Goal: Information Seeking & Learning: Understand process/instructions

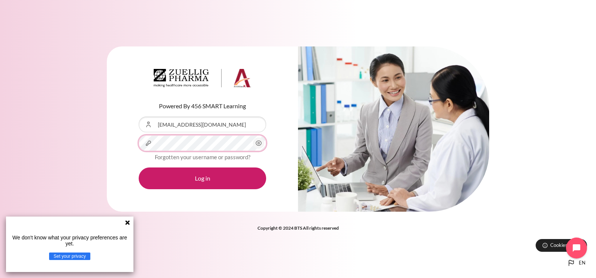
click at [139, 168] on button "Log in" at bounding box center [202, 179] width 127 height 22
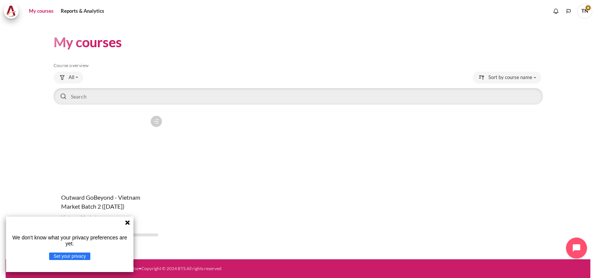
click at [127, 223] on icon at bounding box center [127, 222] width 4 height 4
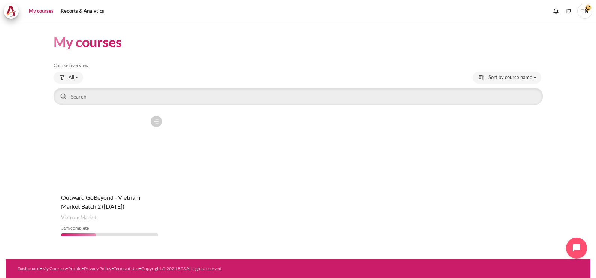
click at [111, 176] on figure "Content" at bounding box center [110, 149] width 112 height 75
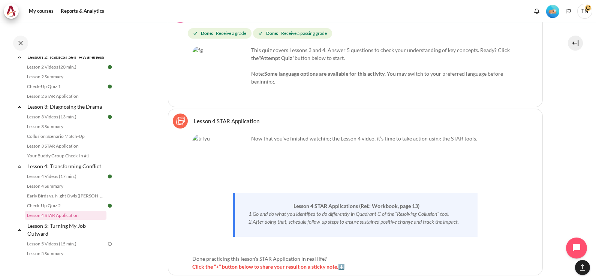
scroll to position [3054, 0]
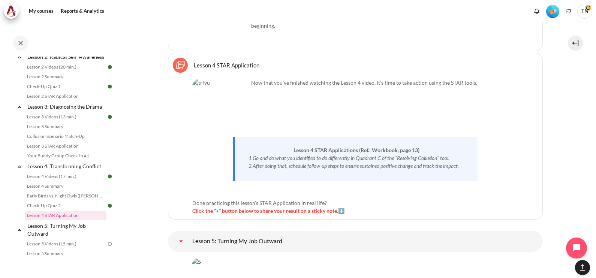
click at [581, 274] on button "[[backtotopbutton]]" at bounding box center [582, 267] width 15 height 15
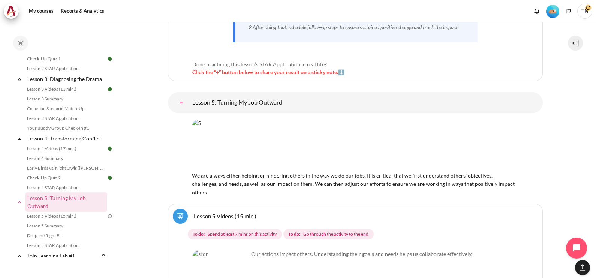
scroll to position [3205, 0]
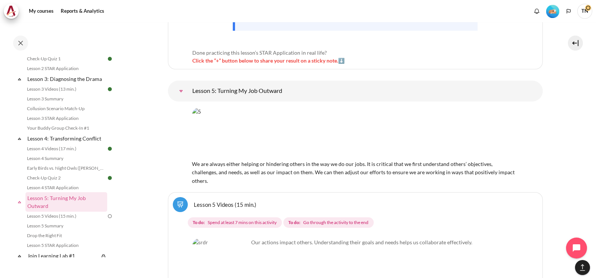
click at [189, 84] on link "Lesson 5: Turning My Job Outward" at bounding box center [181, 91] width 15 height 15
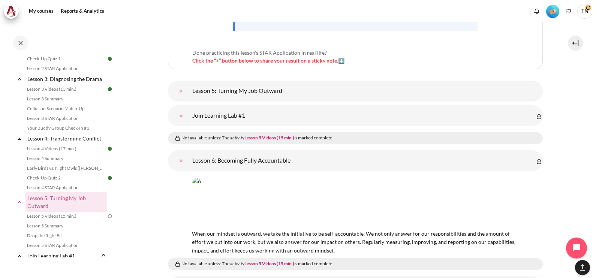
click at [189, 84] on link "Lesson 5: Turning My Job Outward" at bounding box center [181, 91] width 15 height 15
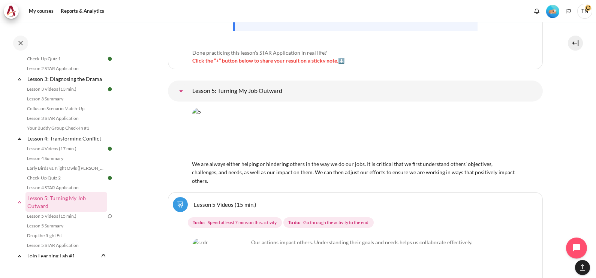
click at [206, 201] on link "Lesson 5 Videos (15 min.)" at bounding box center [225, 204] width 63 height 7
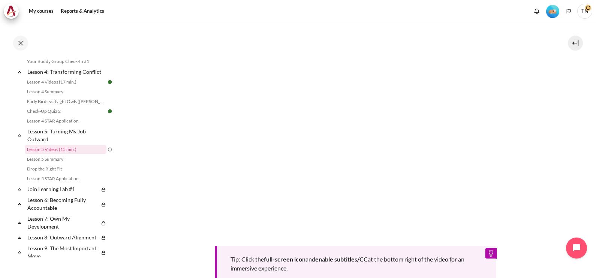
scroll to position [281, 0]
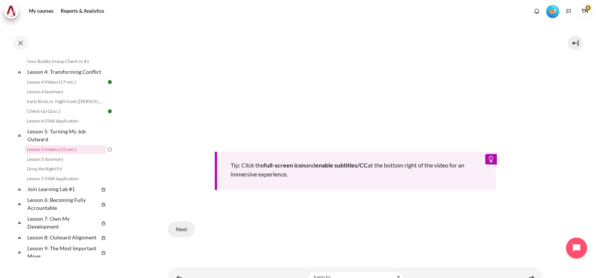
click at [187, 237] on button "Next" at bounding box center [181, 230] width 27 height 16
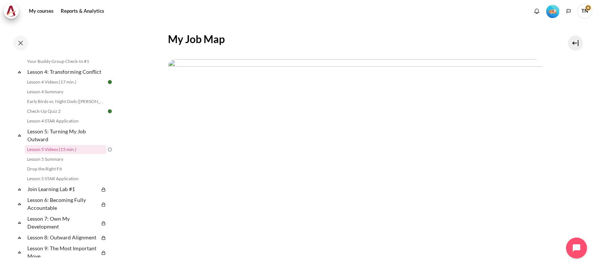
scroll to position [178, 0]
click at [222, 242] on button "Next" at bounding box center [221, 246] width 27 height 16
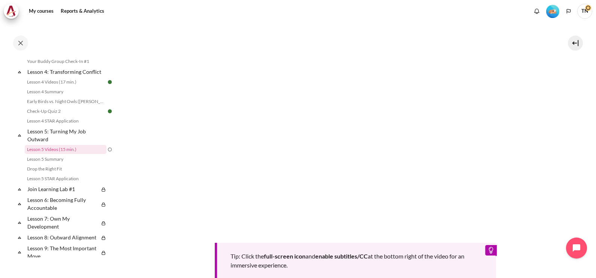
scroll to position [281, 0]
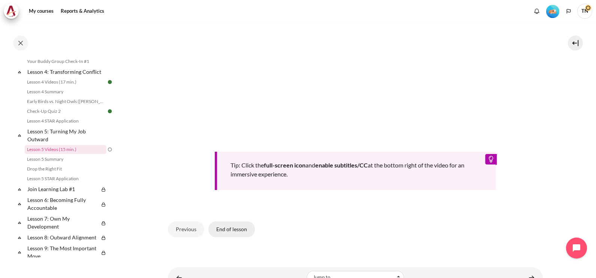
click at [221, 226] on button "End of lesson" at bounding box center [231, 230] width 46 height 16
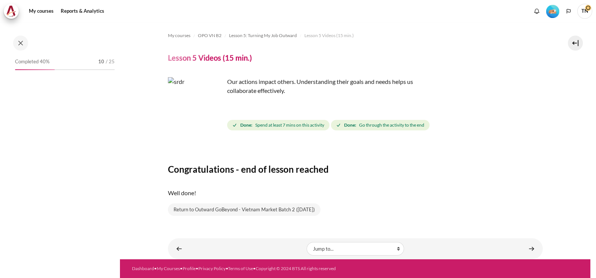
scroll to position [281, 0]
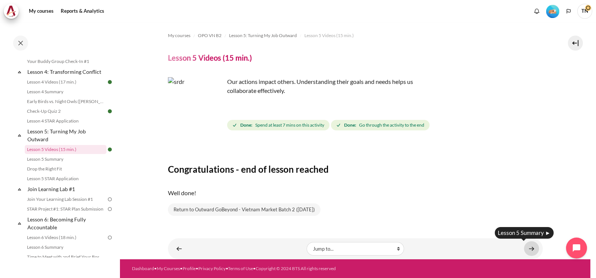
click at [531, 249] on link "Content" at bounding box center [531, 248] width 15 height 15
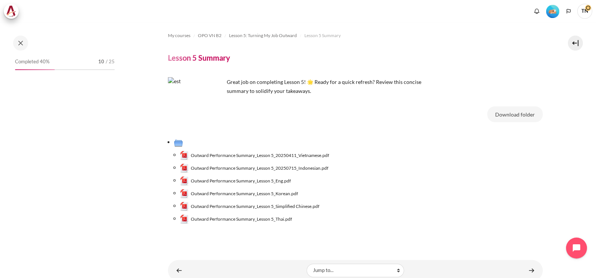
scroll to position [290, 0]
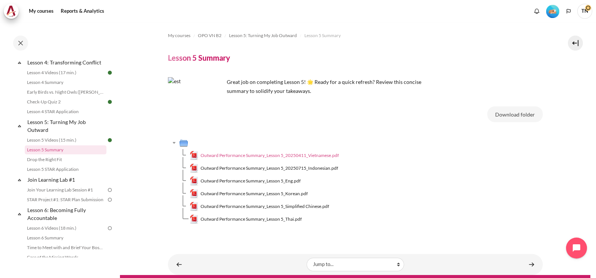
click at [267, 156] on span "Outward Performance Summary_Lesson 5_20250411_Vietnamese.pdf" at bounding box center [270, 155] width 138 height 7
click at [262, 182] on span "Outward Performance Summary_Lesson 5_Eng.pdf" at bounding box center [251, 181] width 100 height 7
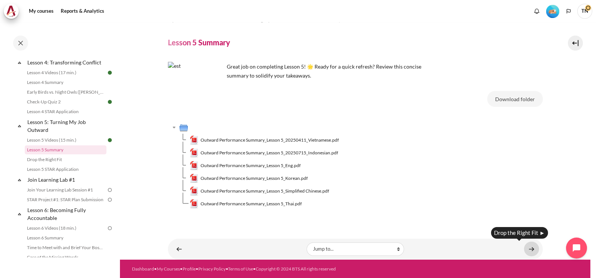
click at [530, 247] on link "Content" at bounding box center [531, 249] width 15 height 15
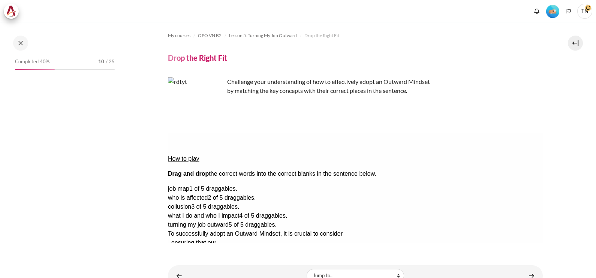
scroll to position [300, 0]
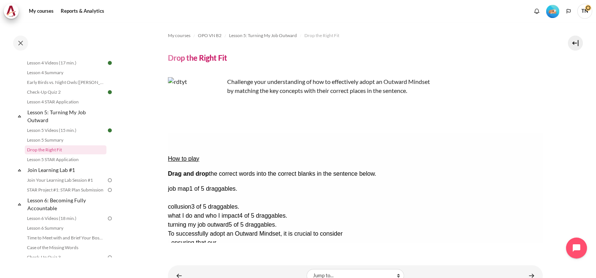
drag, startPoint x: 483, startPoint y: 180, endPoint x: 365, endPoint y: 156, distance: 120.8
drag, startPoint x: 500, startPoint y: 178, endPoint x: 397, endPoint y: 144, distance: 109.3
drag, startPoint x: 506, startPoint y: 190, endPoint x: 392, endPoint y: 165, distance: 117.0
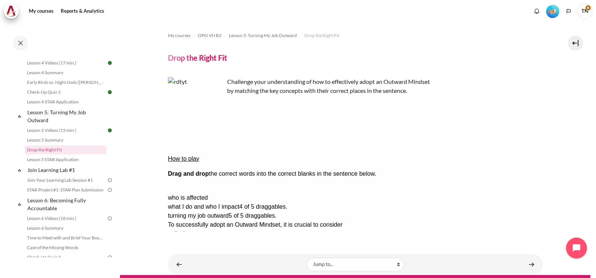
drag, startPoint x: 494, startPoint y: 168, endPoint x: 217, endPoint y: 177, distance: 277.5
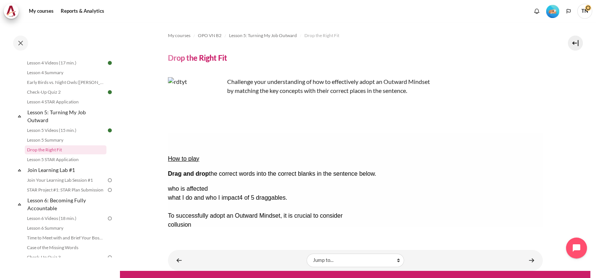
drag, startPoint x: 478, startPoint y: 186, endPoint x: 182, endPoint y: 183, distance: 296.1
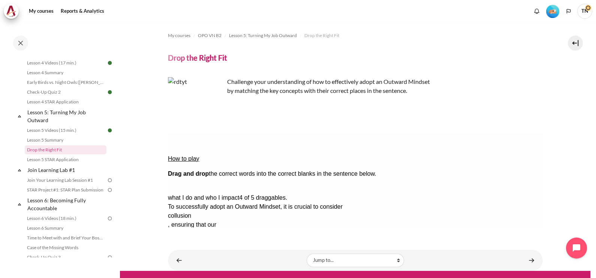
drag, startPoint x: 475, startPoint y: 165, endPoint x: 330, endPoint y: 186, distance: 146.5
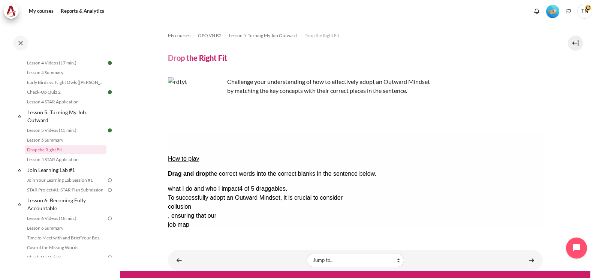
scroll to position [11, 0]
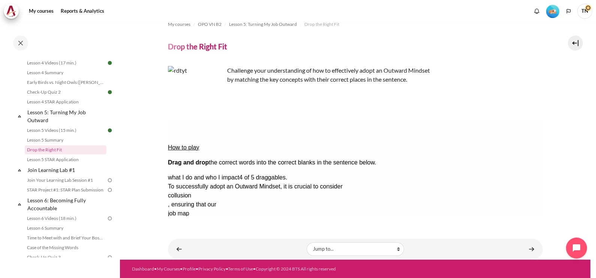
click at [188, 264] on button "Check Check the answers. The responses will be marked as correct, incorrect, or…" at bounding box center [178, 268] width 20 height 8
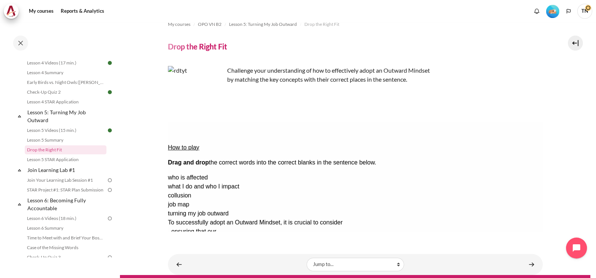
drag, startPoint x: 335, startPoint y: 216, endPoint x: 473, endPoint y: 215, distance: 137.2
click at [473, 263] on div "Check Check the answers. The responses will be marked as correct, incorrect, or…" at bounding box center [355, 267] width 375 height 9
drag, startPoint x: 504, startPoint y: 166, endPoint x: 388, endPoint y: 156, distance: 116.6
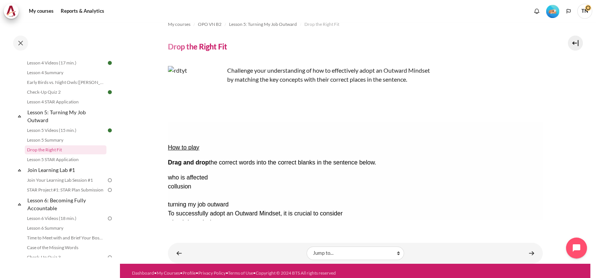
drag, startPoint x: 487, startPoint y: 178, endPoint x: 188, endPoint y: 164, distance: 299.4
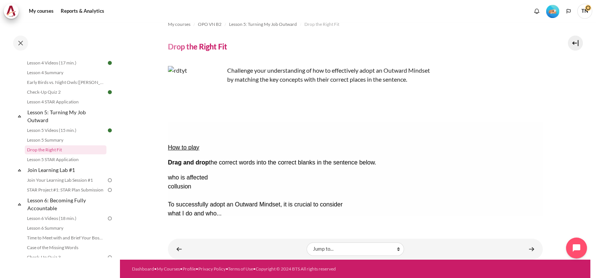
drag, startPoint x: 515, startPoint y: 178, endPoint x: 199, endPoint y: 175, distance: 316.7
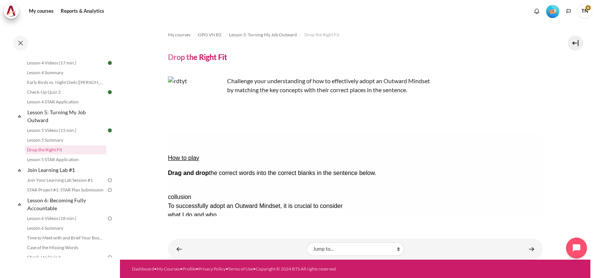
drag, startPoint x: 513, startPoint y: 165, endPoint x: 281, endPoint y: 185, distance: 233.6
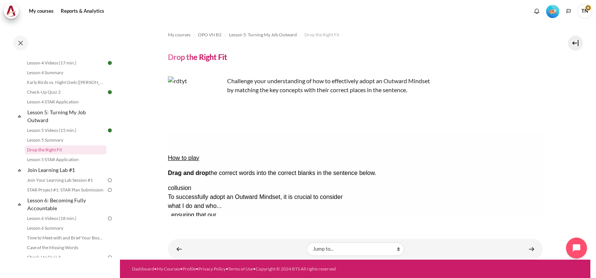
click at [188, 274] on button "Check Check the answers. The responses will be marked as correct, incorrect, or…" at bounding box center [178, 278] width 20 height 8
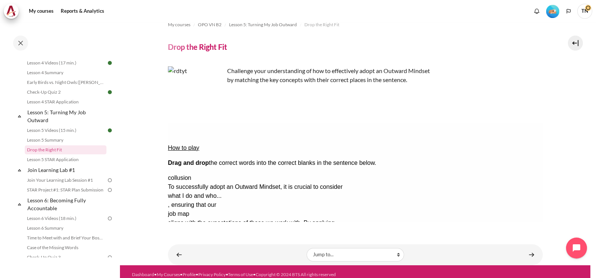
scroll to position [16, 0]
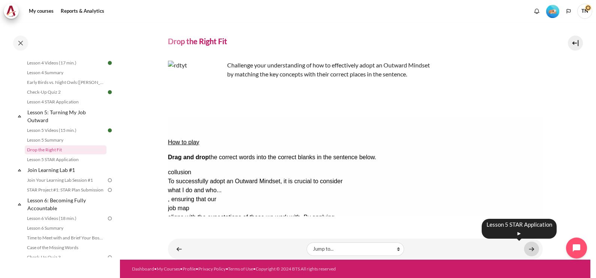
click at [525, 253] on link "Content" at bounding box center [531, 249] width 15 height 15
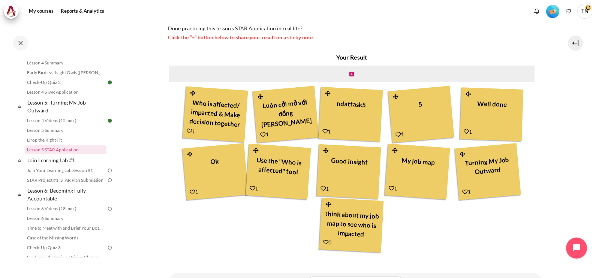
scroll to position [193, 0]
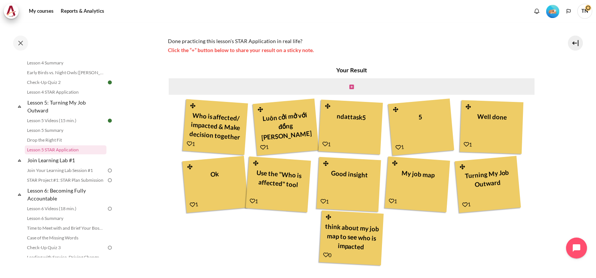
click at [349, 88] on icon "Content" at bounding box center [351, 86] width 4 height 5
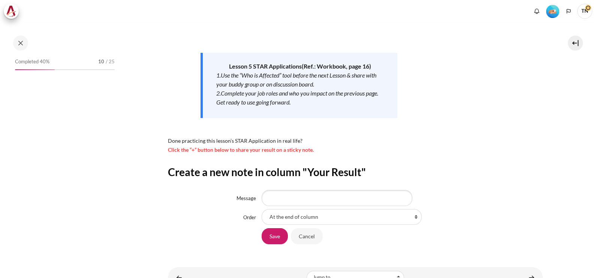
scroll to position [310, 0]
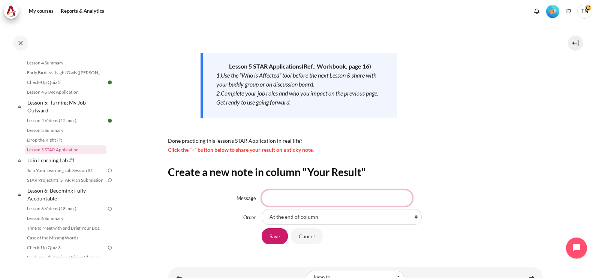
click at [309, 201] on input "Message" at bounding box center [337, 198] width 151 height 16
type input "always think about what we are doing and how this impacted to the others"
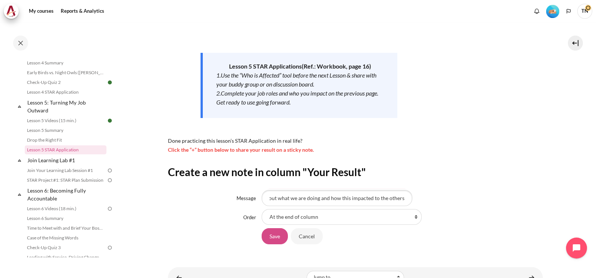
scroll to position [0, 0]
click at [277, 235] on input "Save" at bounding box center [275, 236] width 26 height 16
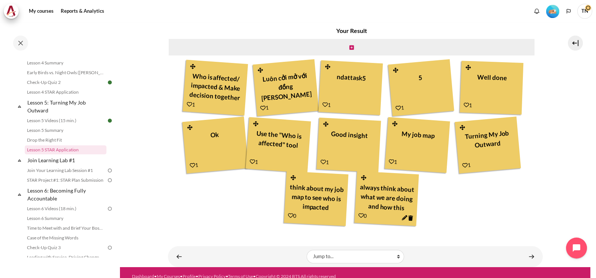
scroll to position [240, 0]
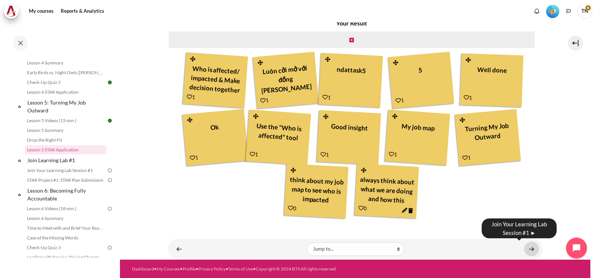
click at [529, 249] on link "Content" at bounding box center [531, 249] width 15 height 15
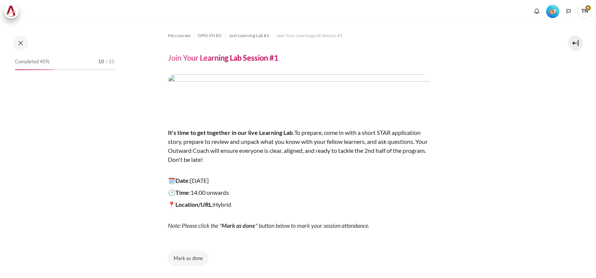
scroll to position [330, 0]
